Goal: Information Seeking & Learning: Learn about a topic

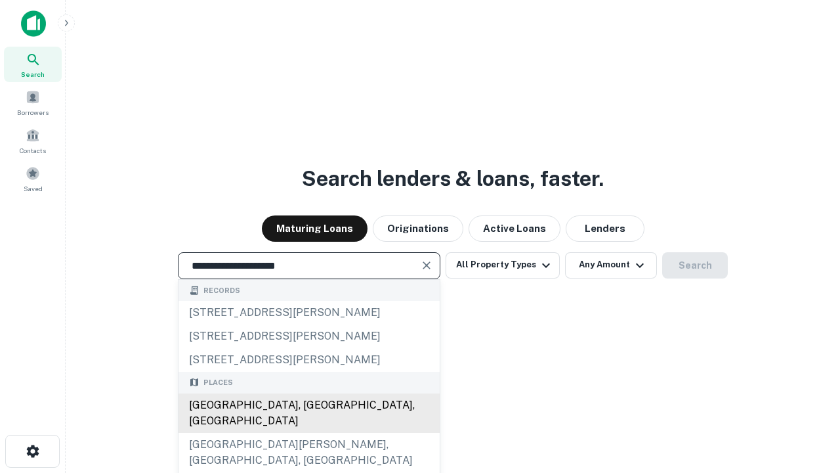
click at [309, 433] on div "[GEOGRAPHIC_DATA], [GEOGRAPHIC_DATA], [GEOGRAPHIC_DATA]" at bounding box center [309, 412] width 261 height 39
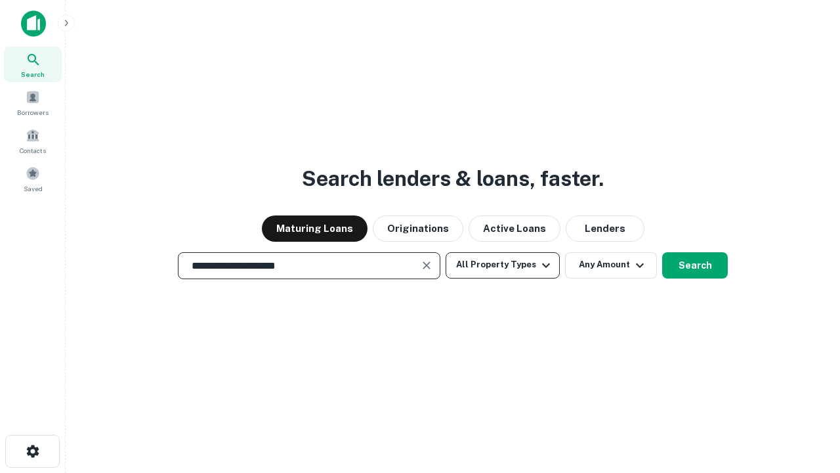
type input "**********"
click at [503, 265] on button "All Property Types" at bounding box center [503, 265] width 114 height 26
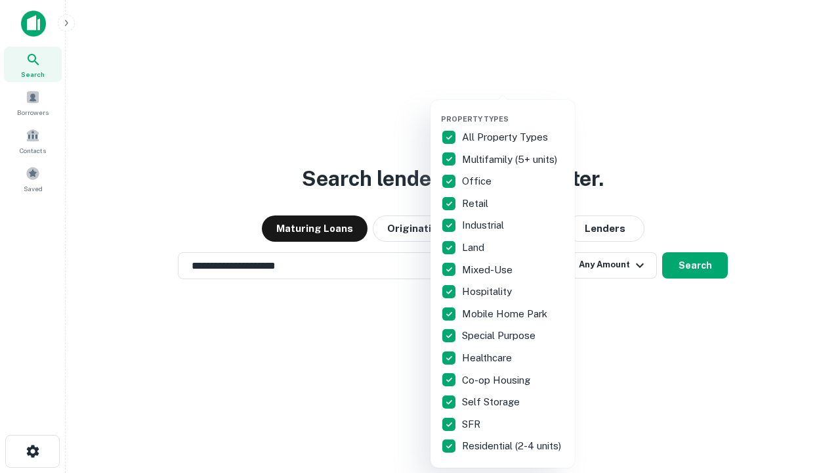
click at [513, 110] on button "button" at bounding box center [513, 110] width 144 height 1
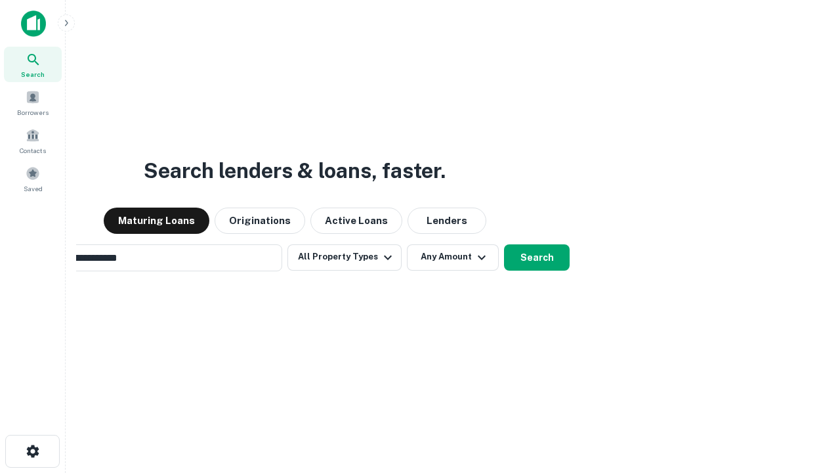
scroll to position [20, 0]
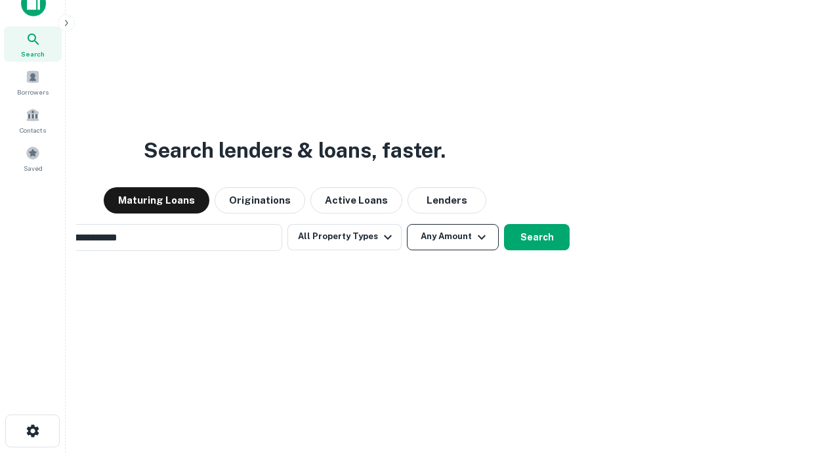
click at [407, 224] on button "Any Amount" at bounding box center [453, 237] width 92 height 26
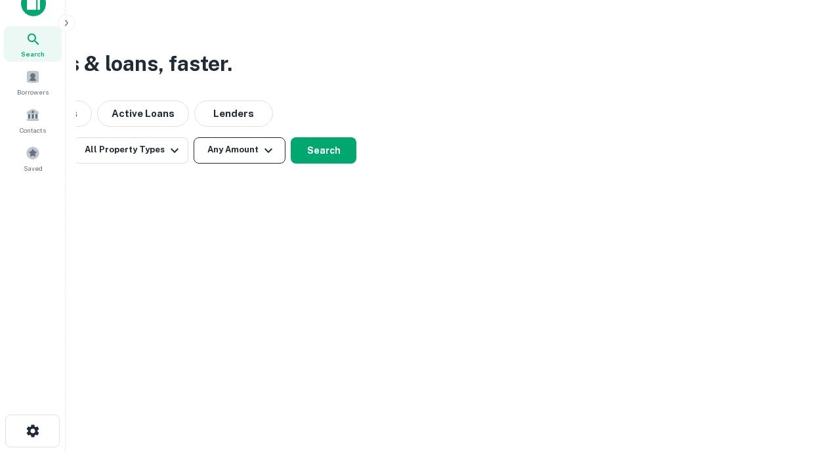
scroll to position [21, 0]
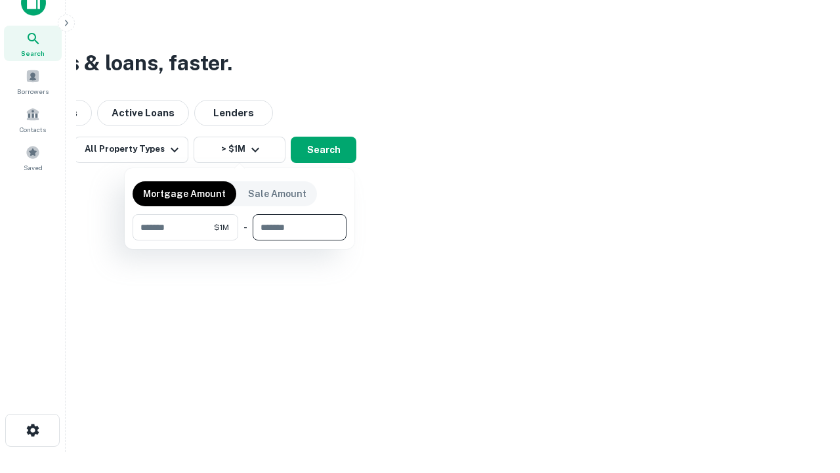
type input "*******"
click at [240, 240] on button "button" at bounding box center [240, 240] width 214 height 1
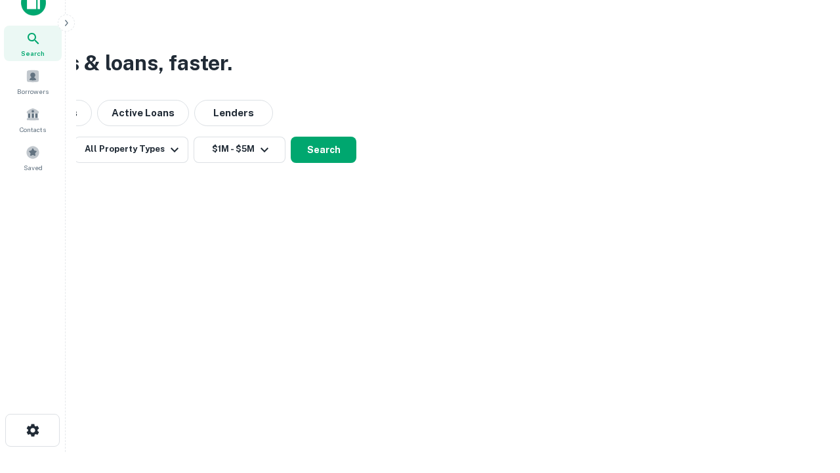
scroll to position [20, 0]
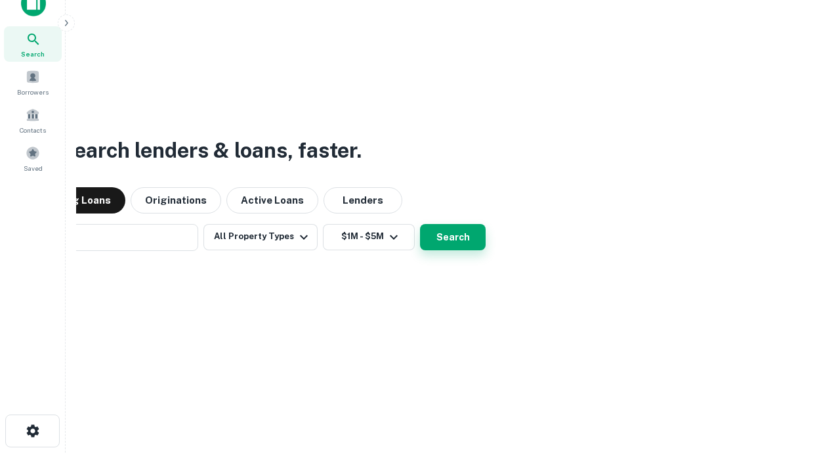
click at [420, 224] on button "Search" at bounding box center [453, 237] width 66 height 26
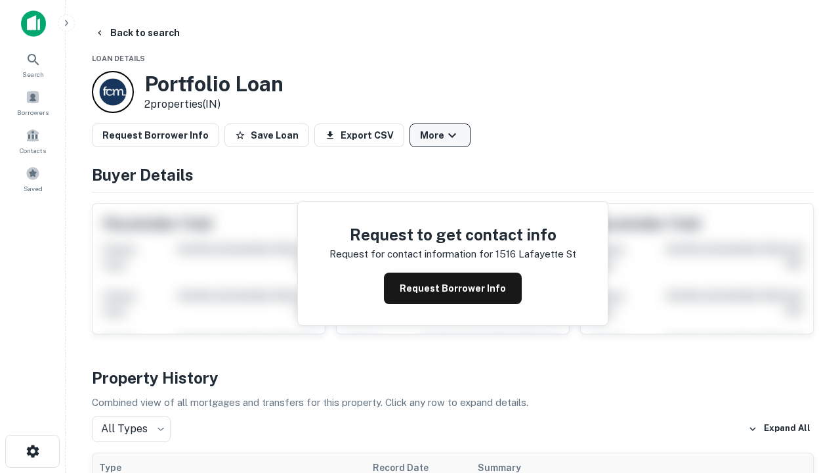
click at [440, 135] on button "More" at bounding box center [440, 135] width 61 height 24
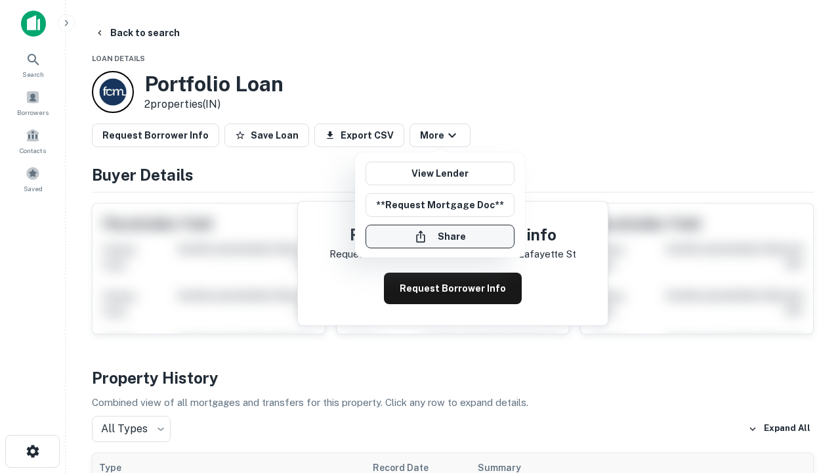
click at [440, 236] on button "Share" at bounding box center [440, 237] width 149 height 24
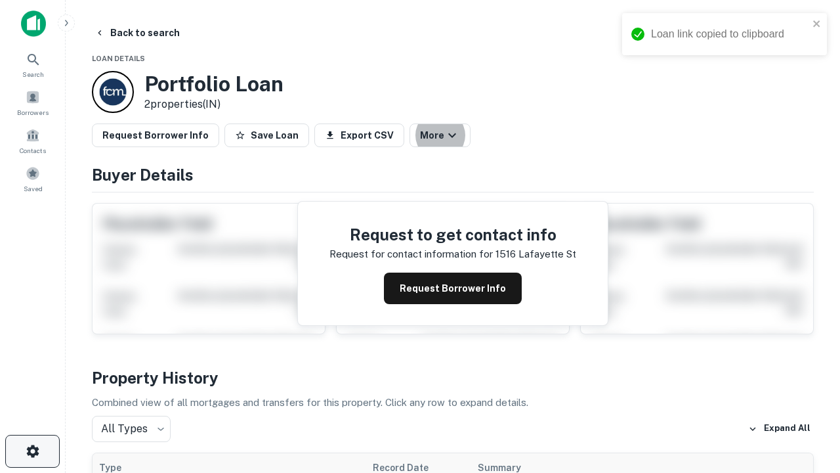
click at [32, 451] on icon "button" at bounding box center [33, 451] width 16 height 16
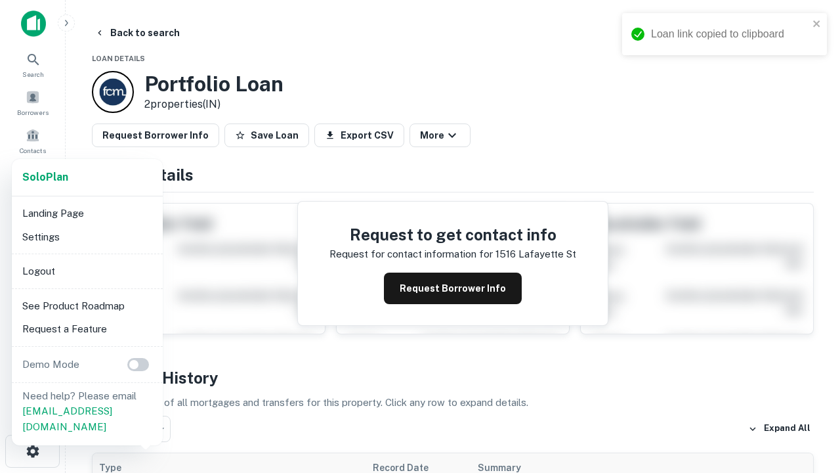
click at [87, 271] on li "Logout" at bounding box center [87, 271] width 141 height 24
